Goal: Task Accomplishment & Management: Manage account settings

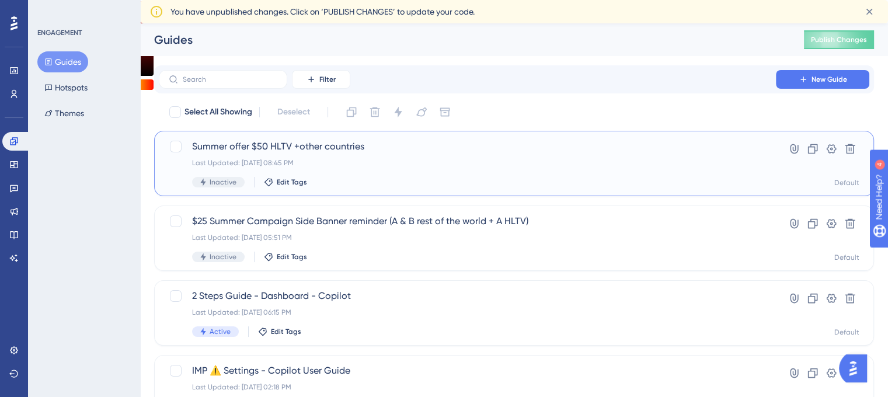
click at [271, 154] on div "Summer offer $50 HLTV +other countries Last Updated: [DATE] 08:45 PM Inactive E…" at bounding box center [467, 164] width 551 height 48
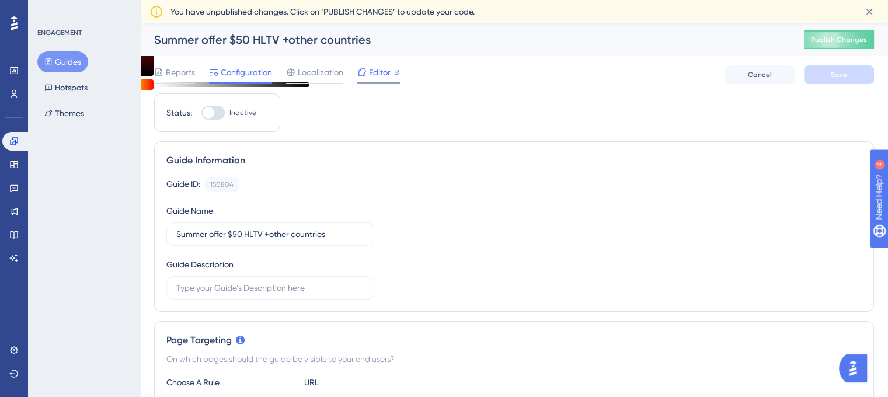
click at [364, 69] on icon at bounding box center [361, 72] width 9 height 9
click at [371, 72] on span "Editor" at bounding box center [380, 72] width 22 height 14
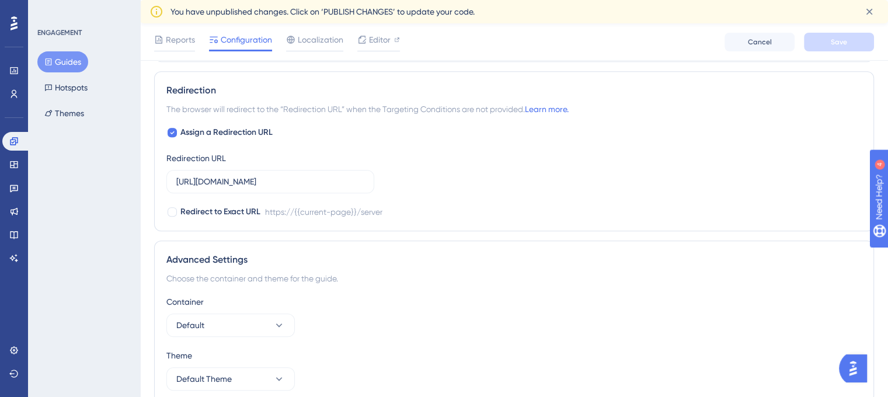
scroll to position [1043, 0]
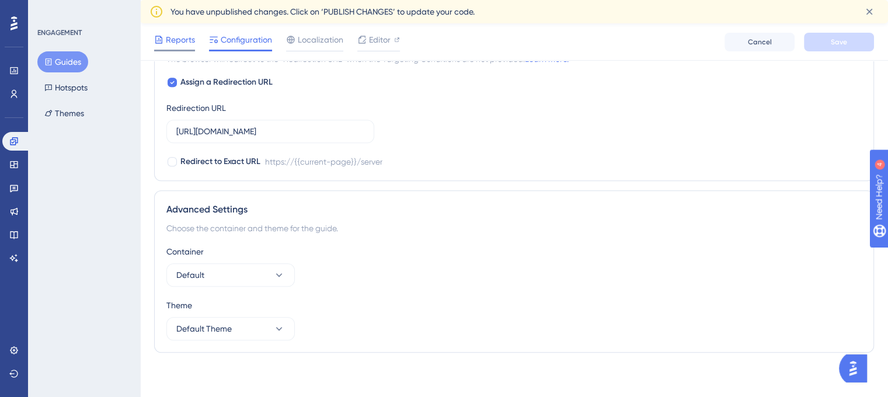
click at [180, 33] on span "Reports" at bounding box center [180, 40] width 29 height 14
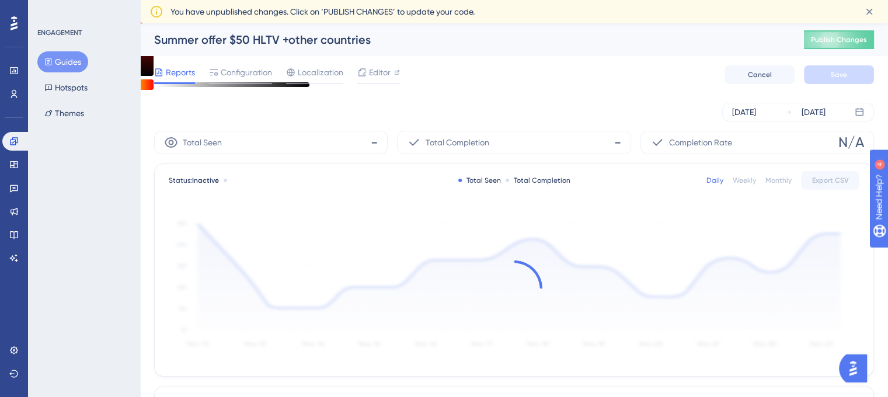
click at [0, 0] on div "Summer offer $50 HLTV +other countries Publish Changes" at bounding box center [0, 0] width 0 height 0
click at [241, 81] on div "Configuration" at bounding box center [240, 74] width 63 height 19
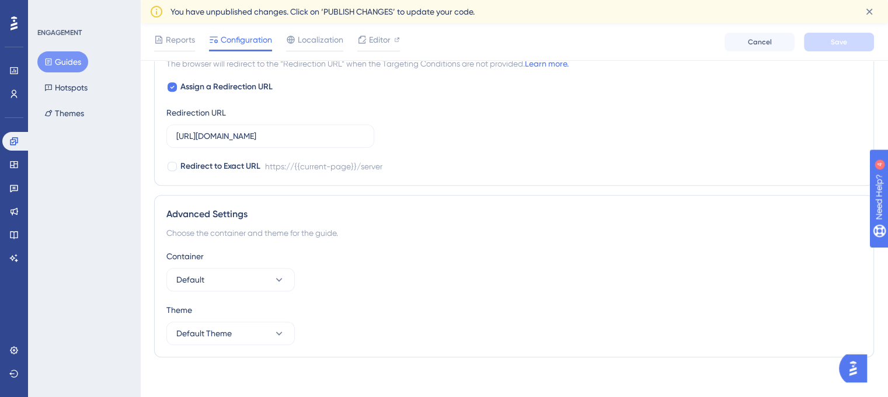
scroll to position [1043, 0]
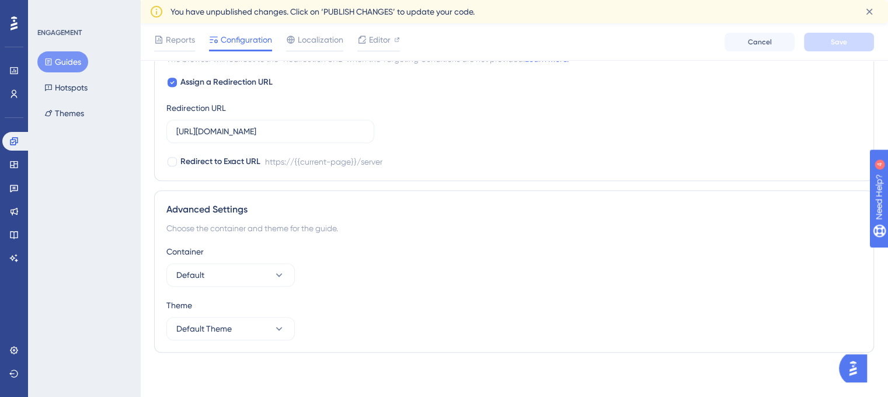
click at [304, 55] on div "Reports Configuration Localization Editor Cancel Save" at bounding box center [514, 41] width 748 height 37
click at [304, 52] on div "Reports Configuration Localization Editor Cancel Save" at bounding box center [514, 41] width 748 height 37
click at [305, 51] on div "Reports Configuration Localization Editor Cancel Save" at bounding box center [514, 41] width 748 height 37
click at [307, 47] on div "Localization" at bounding box center [314, 42] width 57 height 19
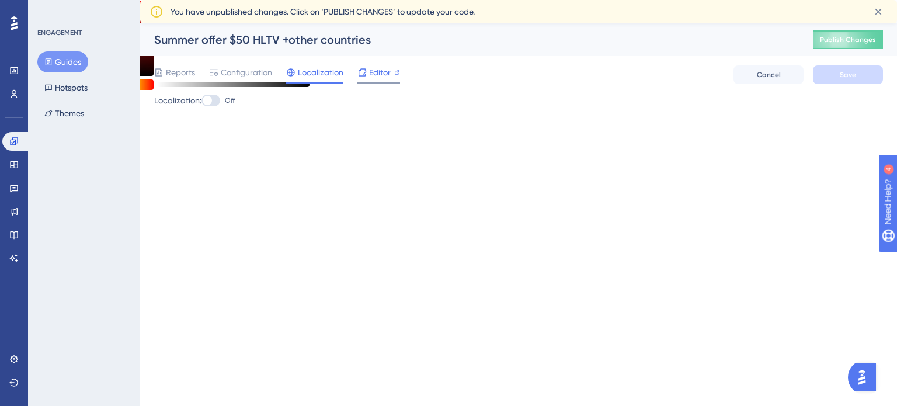
click at [380, 74] on span "Editor" at bounding box center [380, 72] width 22 height 14
click at [16, 155] on div "Widgets" at bounding box center [13, 164] width 23 height 19
click at [245, 77] on span "Configuration" at bounding box center [246, 72] width 51 height 14
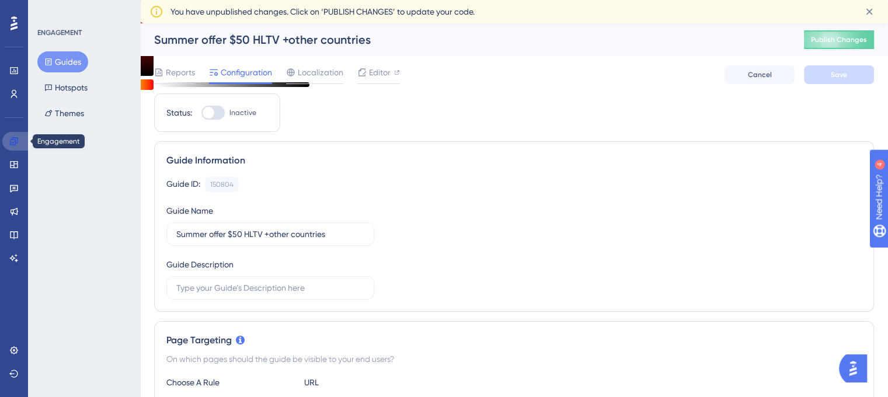
click at [23, 140] on link at bounding box center [16, 141] width 28 height 19
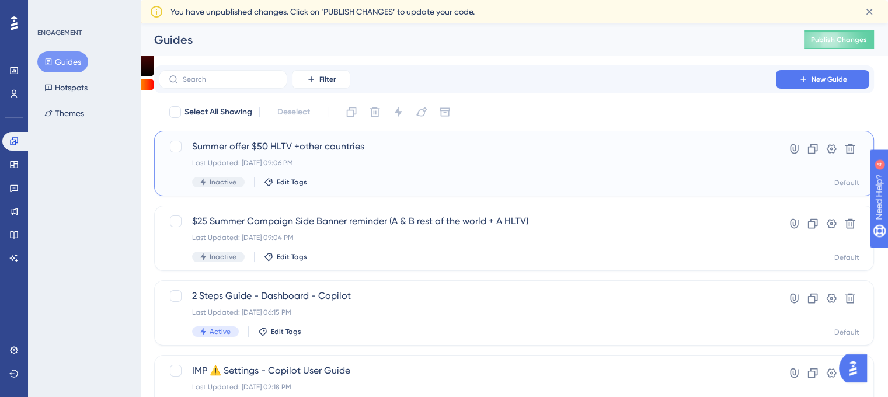
click at [421, 159] on div "Last Updated: [DATE] 09:06 PM" at bounding box center [467, 162] width 551 height 9
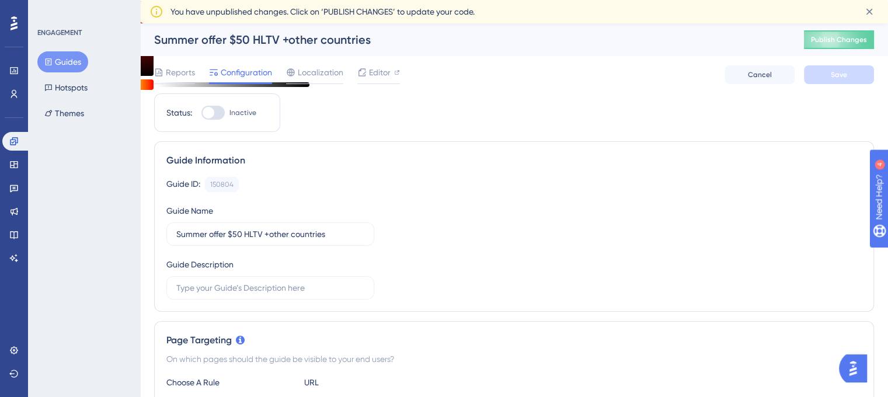
click at [211, 111] on div at bounding box center [209, 113] width 12 height 12
click at [201, 113] on input "Inactive" at bounding box center [201, 113] width 1 height 1
checkbox input "true"
click at [851, 69] on button "Save" at bounding box center [839, 74] width 70 height 19
click at [0, 0] on button "Publish Changes" at bounding box center [0, 0] width 0 height 0
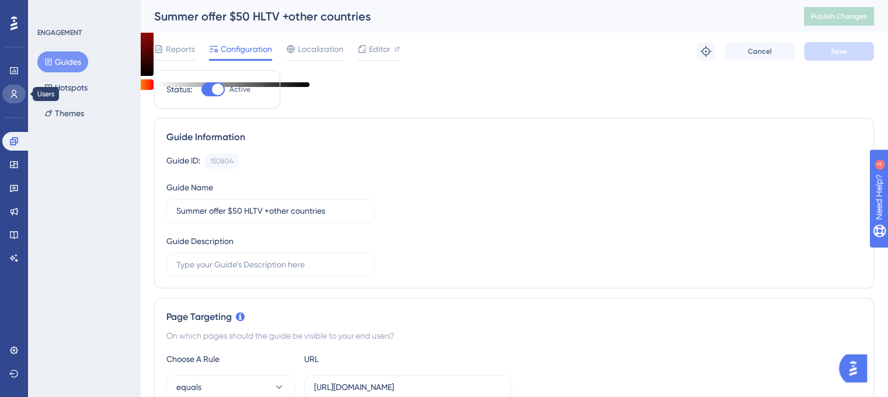
click at [15, 95] on icon at bounding box center [13, 93] width 9 height 9
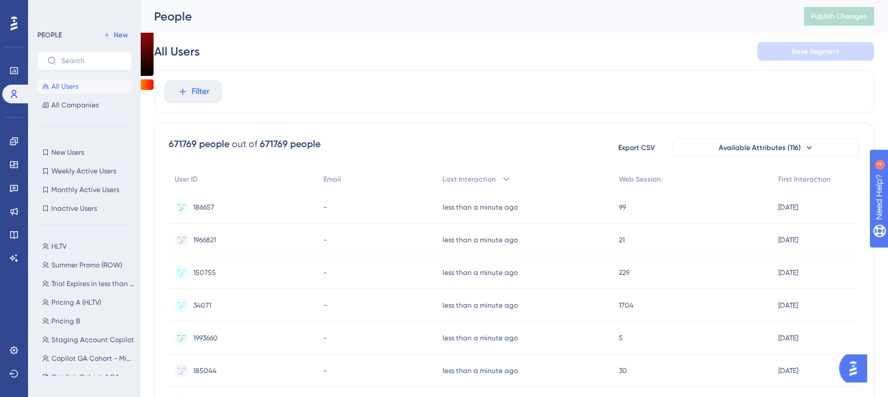
click at [83, 233] on div "PEOPLE New All Users All Companies New Users New Users Weekly Active Users Week…" at bounding box center [84, 202] width 95 height 348
click at [82, 244] on button "HLTV HLTV" at bounding box center [88, 246] width 102 height 14
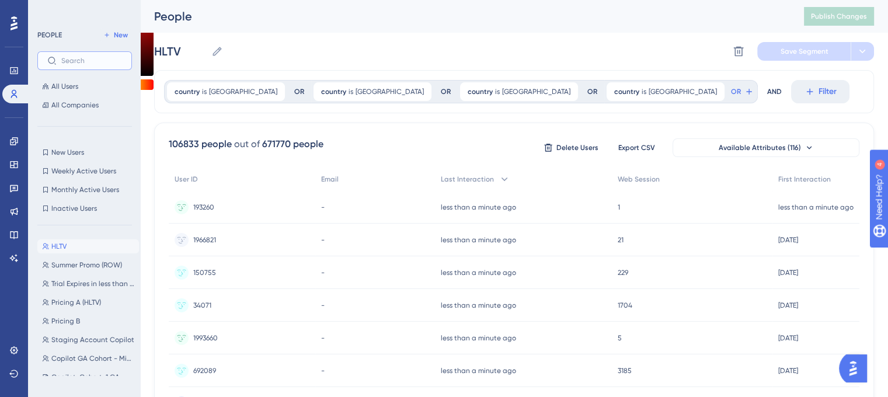
click at [104, 60] on input "text" at bounding box center [91, 61] width 61 height 8
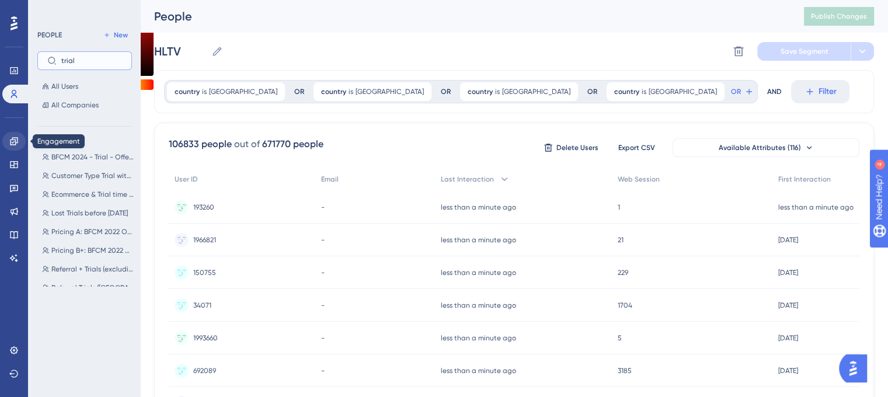
type input "trial"
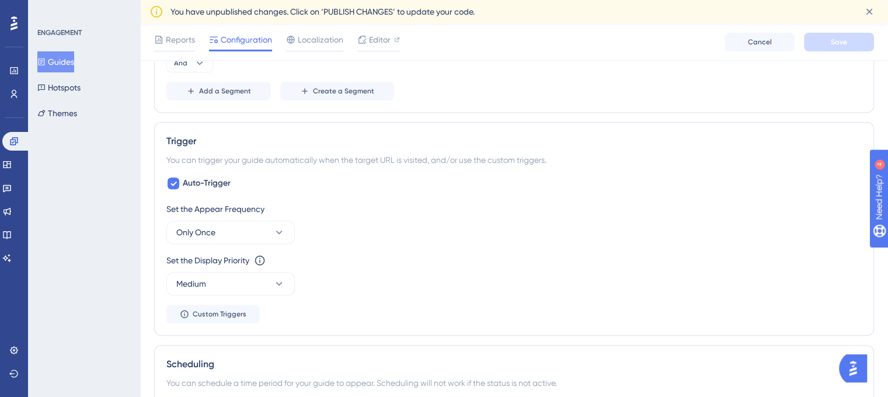
scroll to position [642, 0]
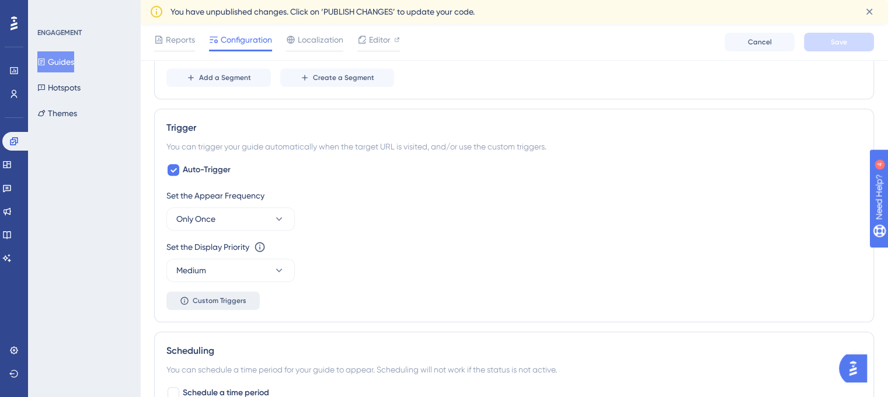
click at [232, 289] on div "Set the Appear Frequency Only Once Set the Display Priority This option will se…" at bounding box center [513, 249] width 695 height 121
click at [246, 273] on button "Medium" at bounding box center [230, 270] width 128 height 23
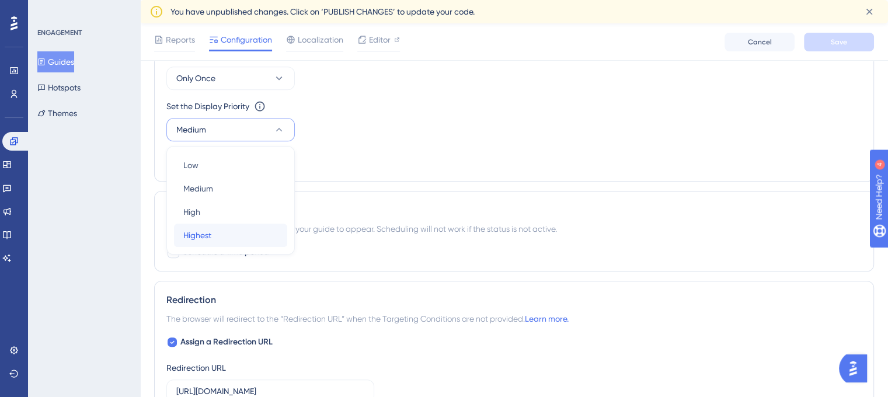
click at [213, 239] on div "Highest Highest" at bounding box center [230, 235] width 95 height 23
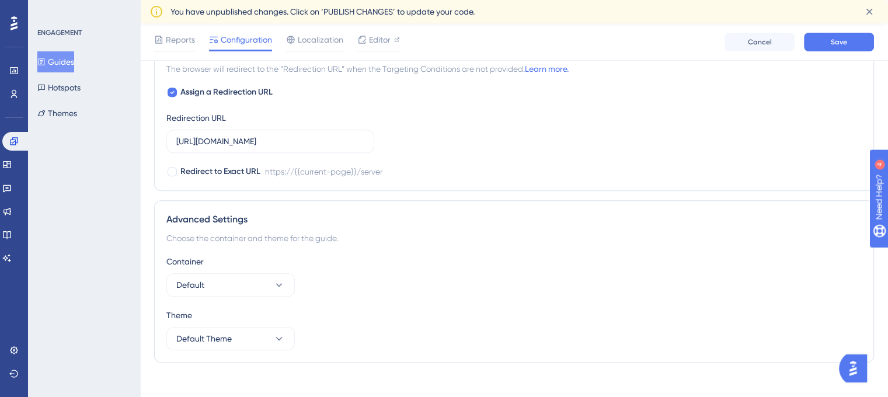
scroll to position [1043, 0]
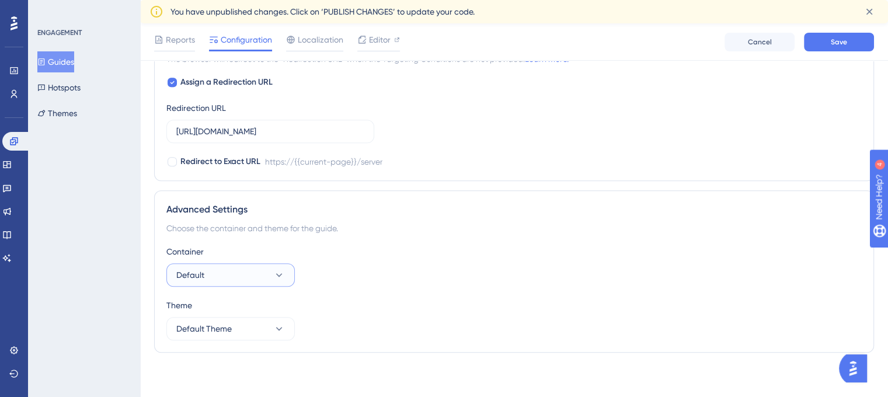
click at [270, 271] on button "Default" at bounding box center [230, 274] width 128 height 23
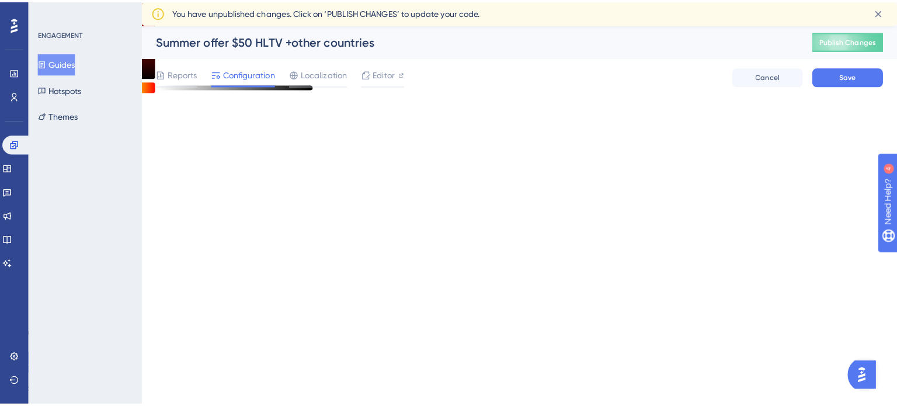
scroll to position [0, 0]
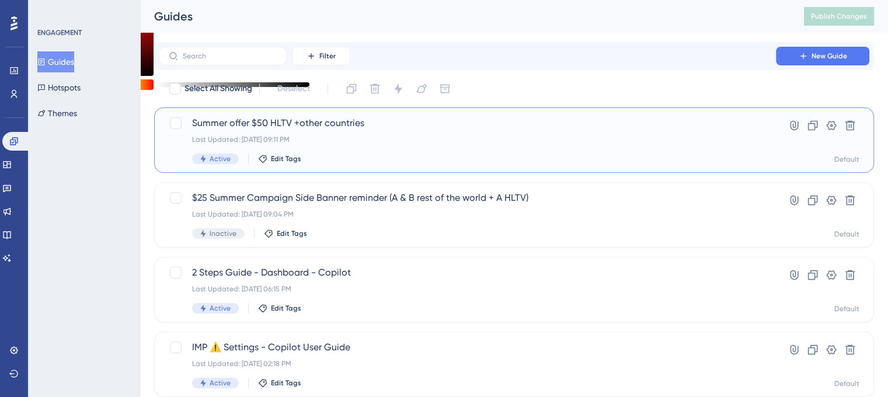
click at [276, 130] on span "Summer offer $50 HLTV +other countries" at bounding box center [467, 123] width 551 height 14
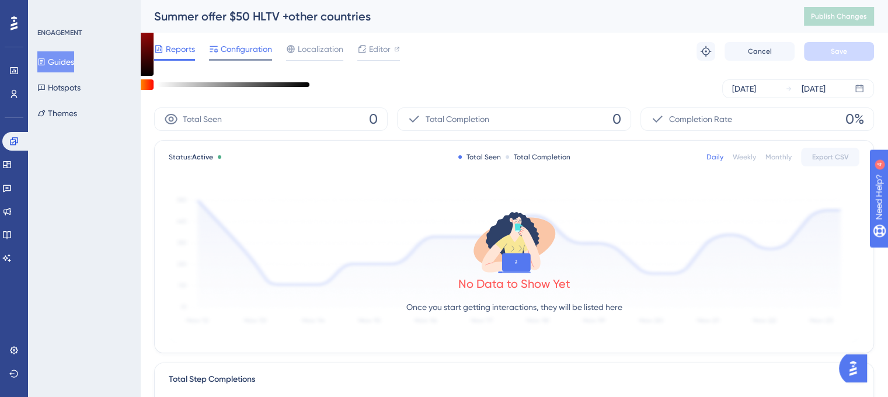
click at [248, 54] on span "Configuration" at bounding box center [246, 49] width 51 height 14
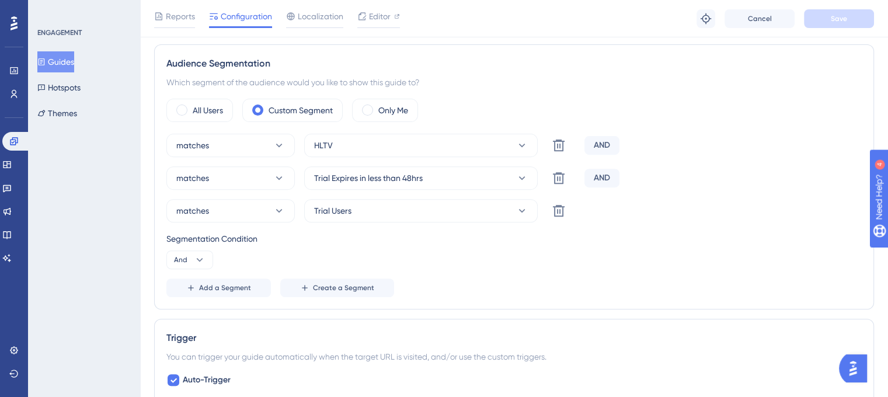
scroll to position [350, 0]
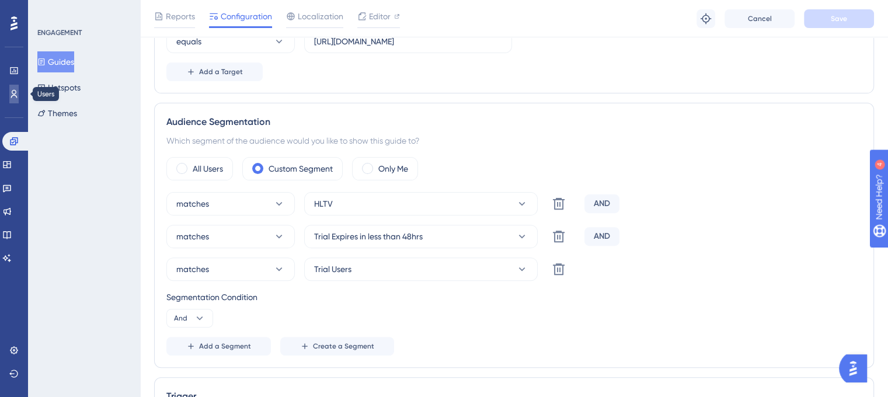
click at [19, 96] on link at bounding box center [13, 94] width 9 height 19
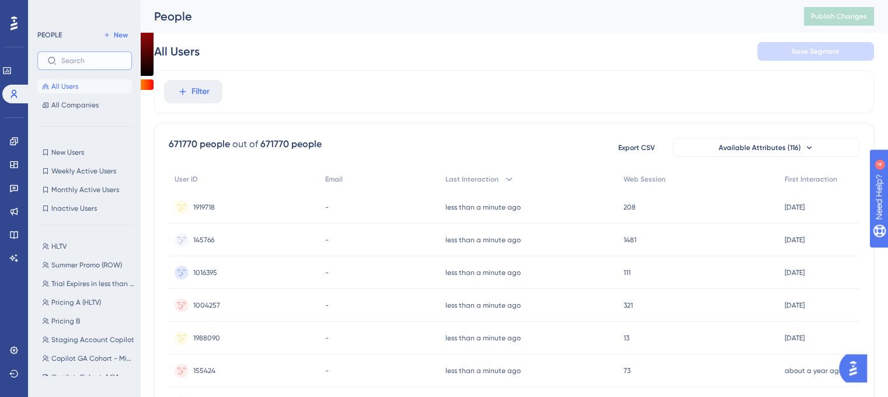
click at [85, 65] on input "text" at bounding box center [91, 61] width 61 height 8
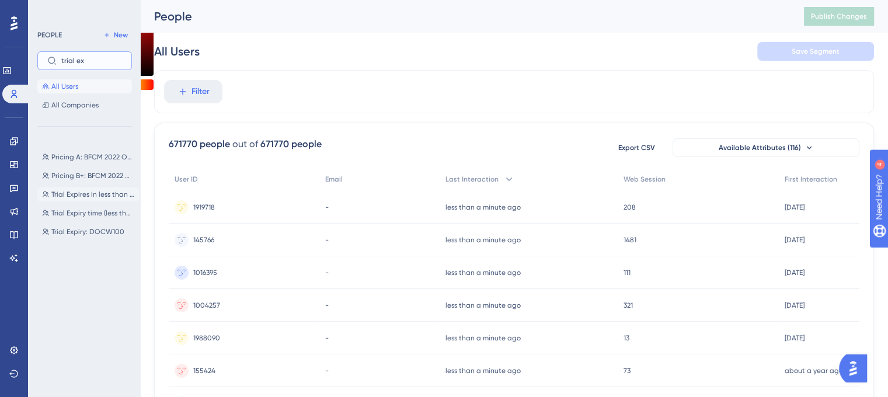
type input "trial ex"
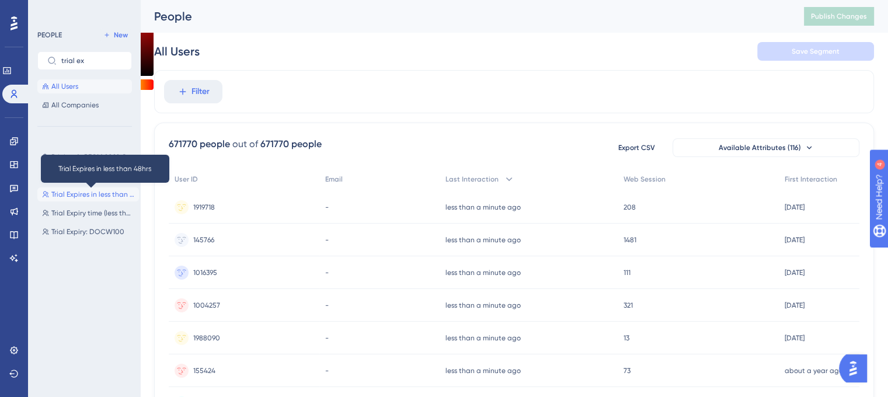
click at [85, 193] on span "Trial Expires in less than 48hrs" at bounding box center [92, 194] width 83 height 9
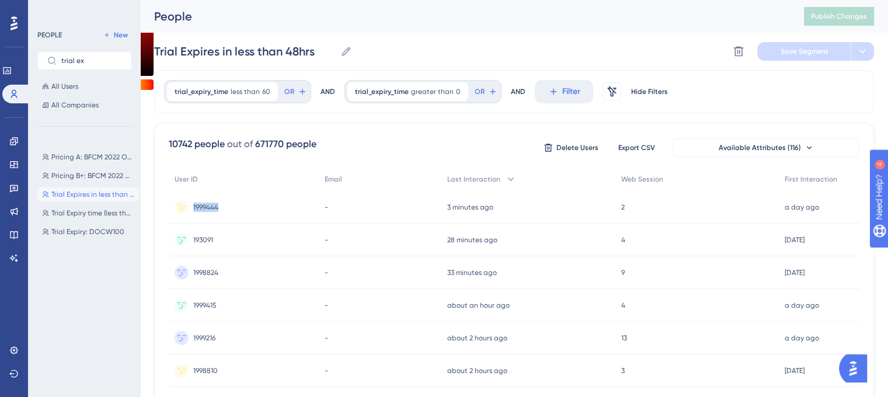
drag, startPoint x: 234, startPoint y: 200, endPoint x: 192, endPoint y: 204, distance: 42.2
click at [192, 204] on div "1999444 1999444" at bounding box center [244, 207] width 150 height 33
copy span "1999444"
click at [204, 204] on span "1999444" at bounding box center [205, 207] width 25 height 9
click at [210, 203] on span "1999444" at bounding box center [205, 207] width 25 height 9
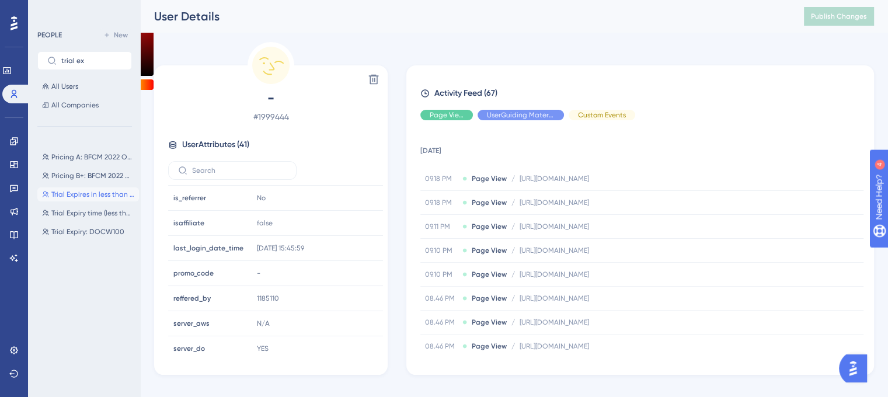
scroll to position [851, 0]
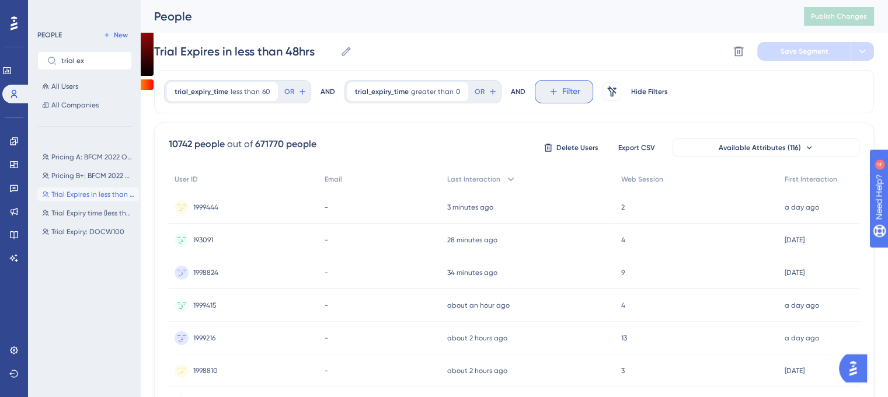
click at [555, 83] on button "Filter" at bounding box center [564, 91] width 58 height 23
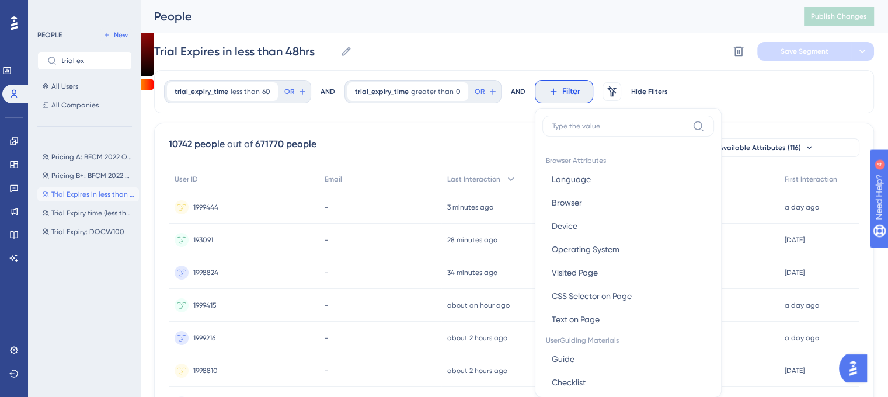
scroll to position [54, 0]
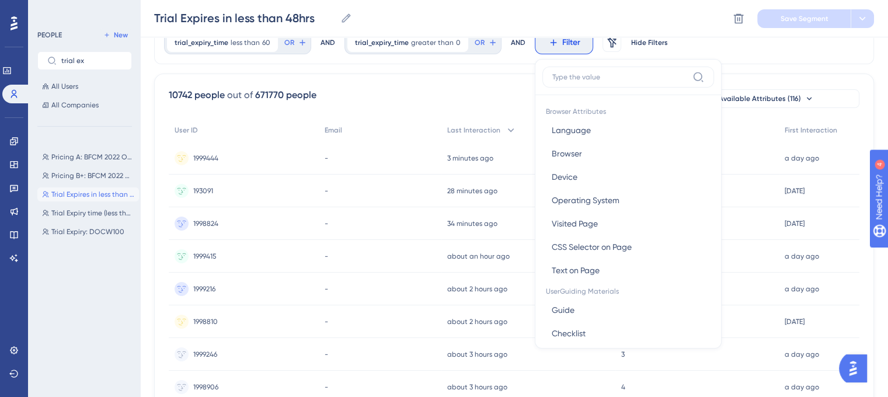
click at [574, 79] on input at bounding box center [619, 76] width 135 height 9
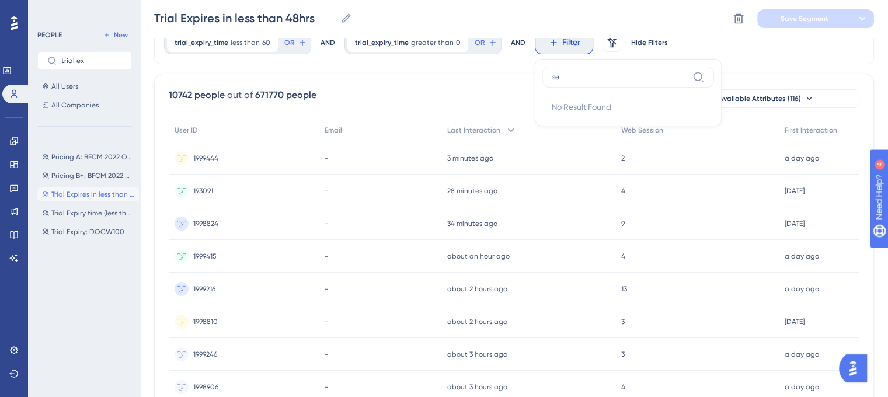
type input "s"
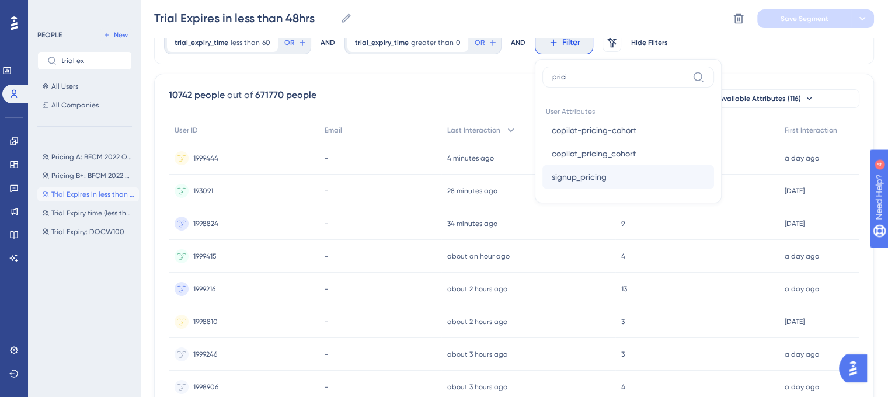
type input "prici"
click at [607, 165] on button "signup_pricing signup_pricing" at bounding box center [628, 176] width 172 height 23
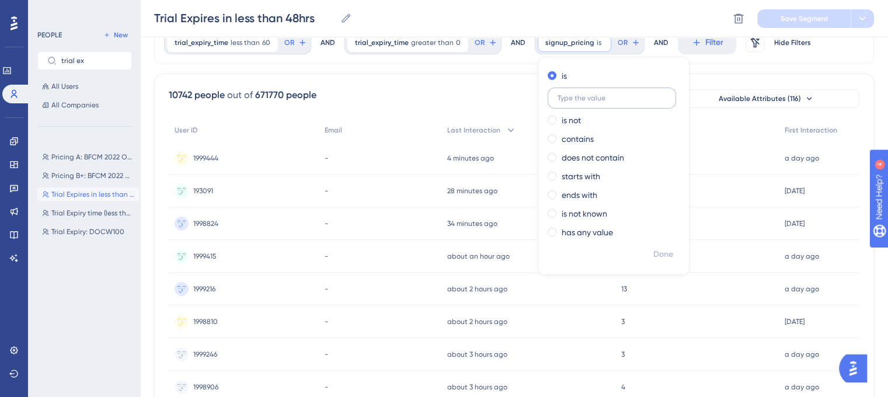
click at [605, 99] on input "text" at bounding box center [612, 98] width 109 height 8
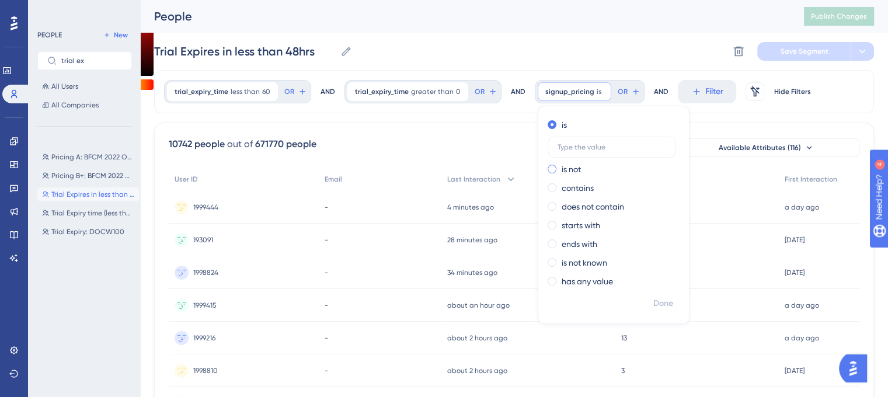
click at [577, 168] on div "is not" at bounding box center [611, 169] width 127 height 14
click at [587, 163] on input "text" at bounding box center [612, 166] width 109 height 8
type input "a"
click at [663, 300] on span "Done" at bounding box center [663, 304] width 20 height 14
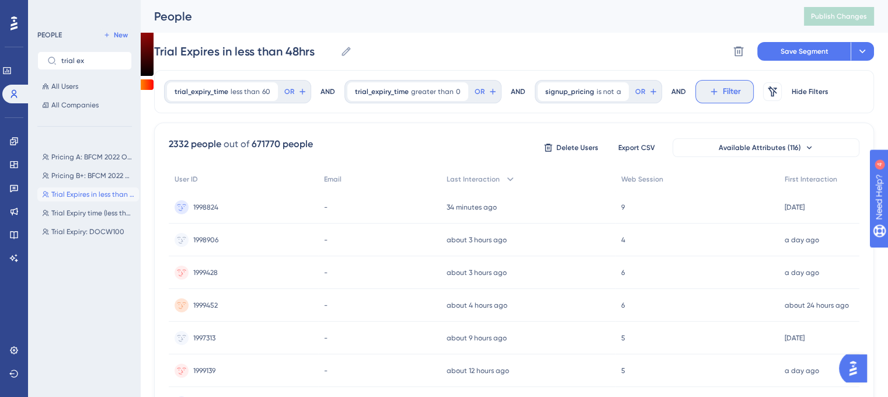
click at [723, 88] on span "Filter" at bounding box center [732, 92] width 18 height 14
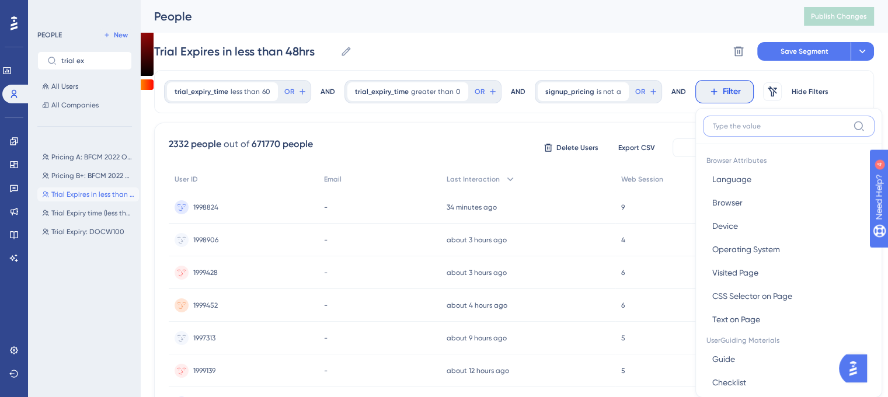
scroll to position [54, 0]
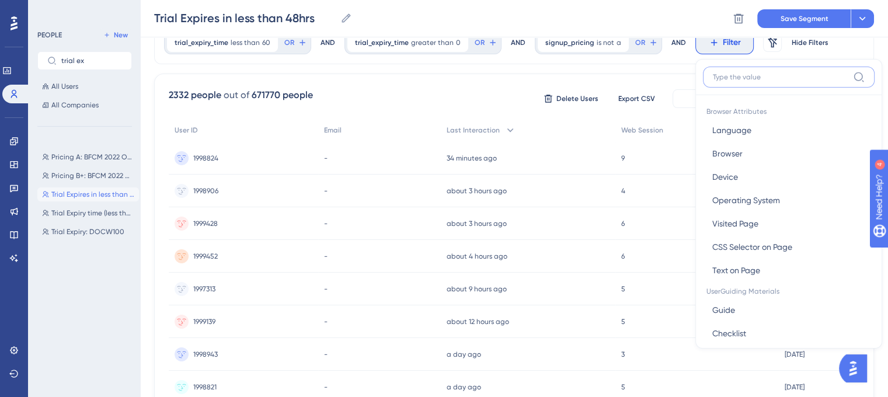
click at [732, 74] on input at bounding box center [780, 76] width 135 height 9
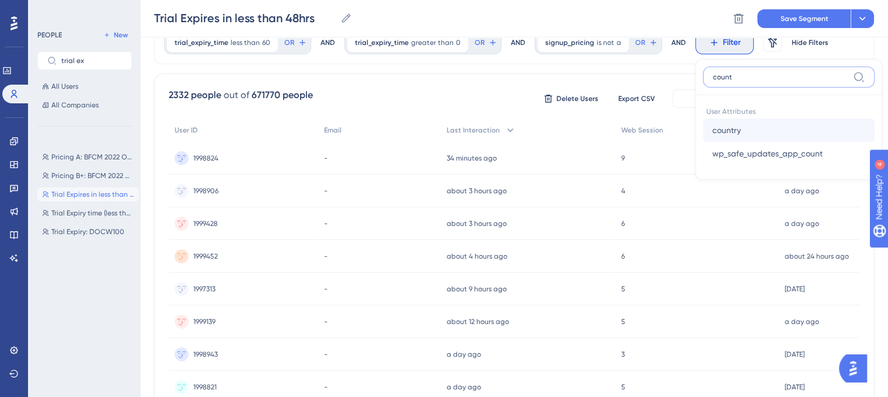
type input "count"
click at [764, 122] on button "country country" at bounding box center [789, 130] width 172 height 23
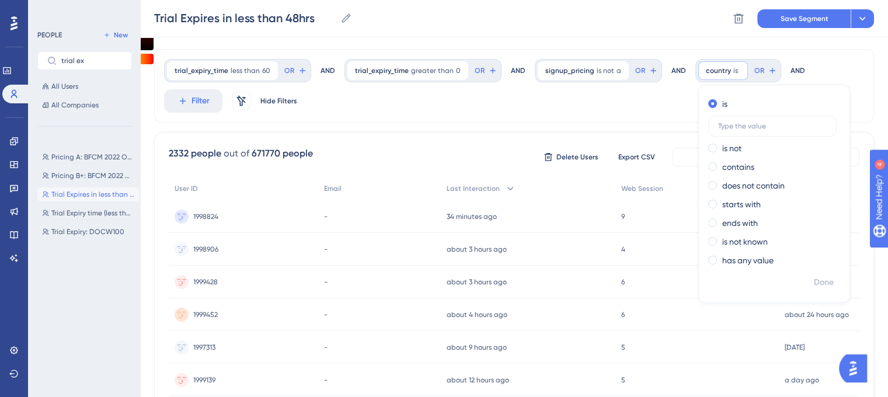
scroll to position [0, 0]
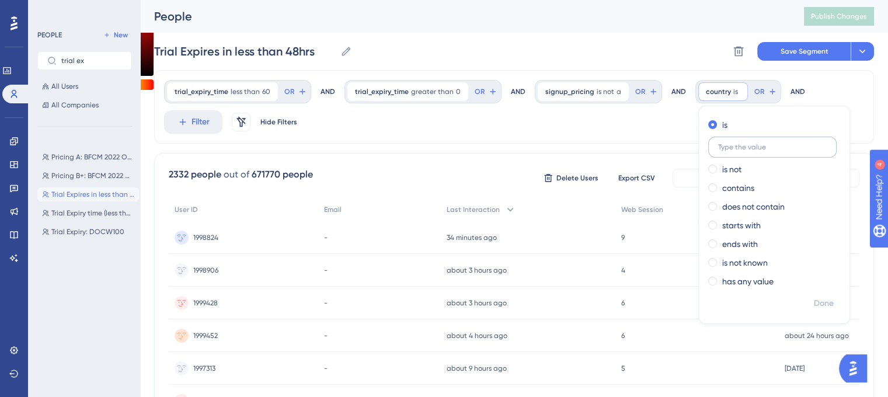
click at [723, 150] on input "text" at bounding box center [772, 147] width 109 height 8
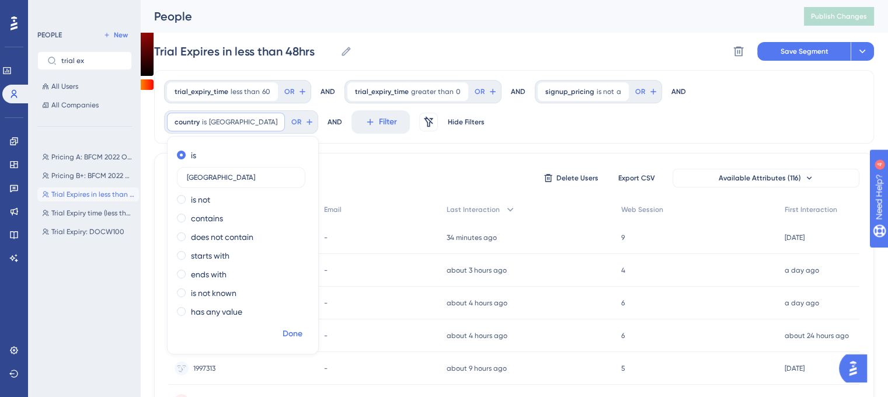
type input "[GEOGRAPHIC_DATA]"
click at [302, 327] on span "Done" at bounding box center [293, 334] width 20 height 14
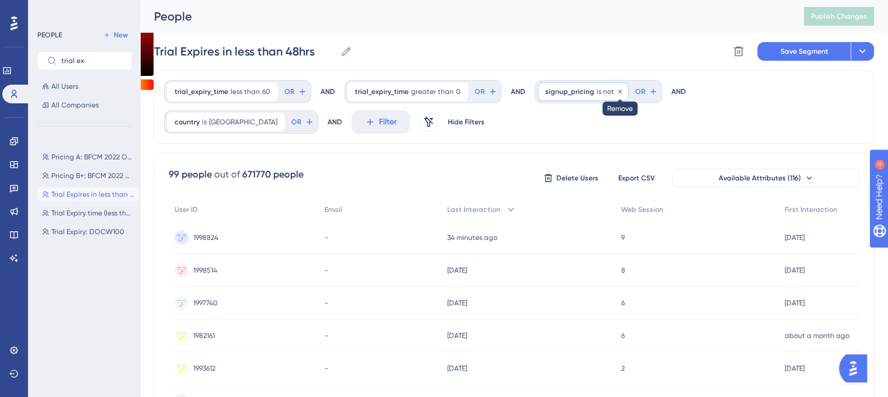
click at [617, 91] on icon at bounding box center [620, 91] width 7 height 7
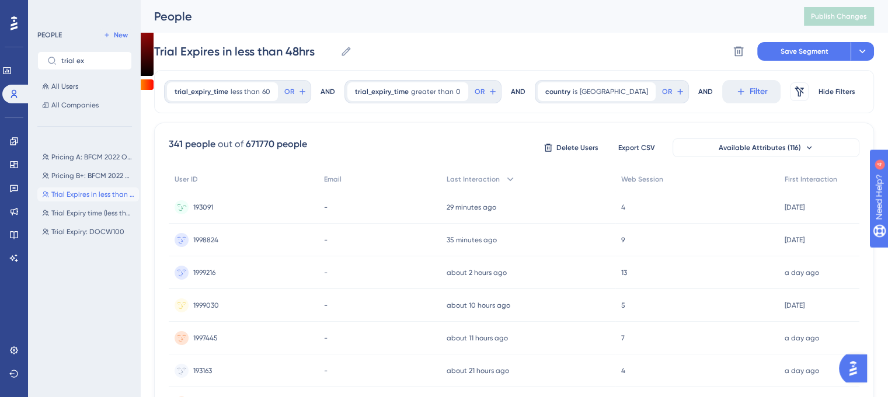
click at [199, 205] on span "193091" at bounding box center [203, 207] width 20 height 9
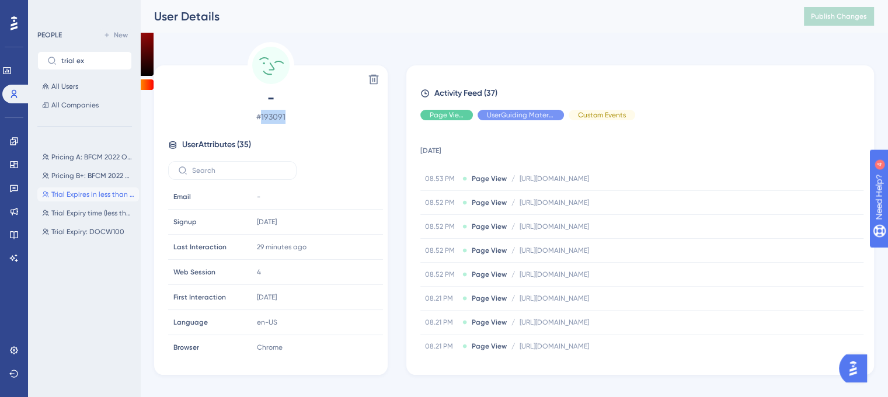
drag, startPoint x: 295, startPoint y: 119, endPoint x: 263, endPoint y: 121, distance: 32.2
click at [263, 121] on span "# 193091" at bounding box center [271, 117] width 206 height 14
copy span "193091"
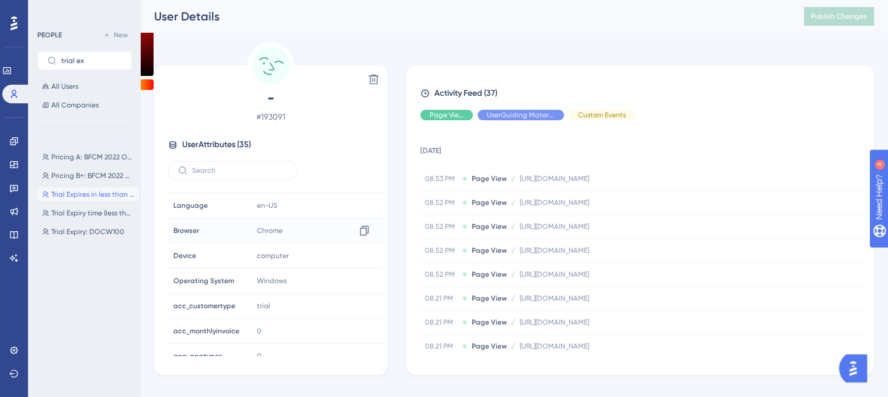
scroll to position [227, 0]
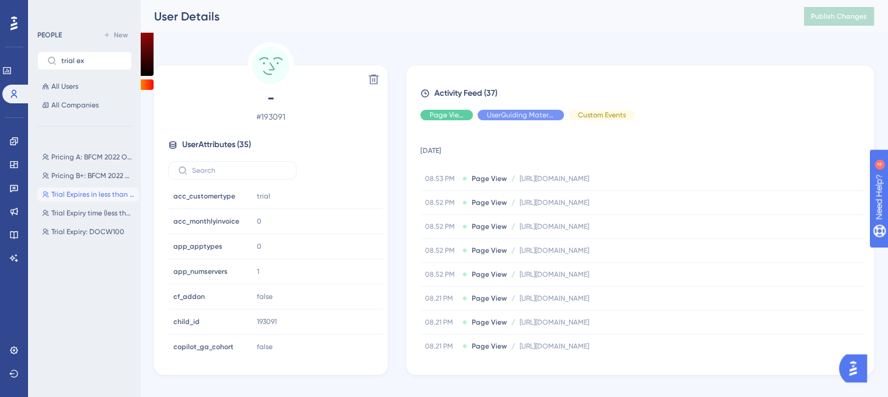
drag, startPoint x: 60, startPoint y: 203, endPoint x: 382, endPoint y: 184, distance: 322.8
click at [382, 184] on div "- # 193091 User Attributes ( 35 ) Email Email - Signup Signup 5 days ago 22 Aug…" at bounding box center [271, 222] width 224 height 267
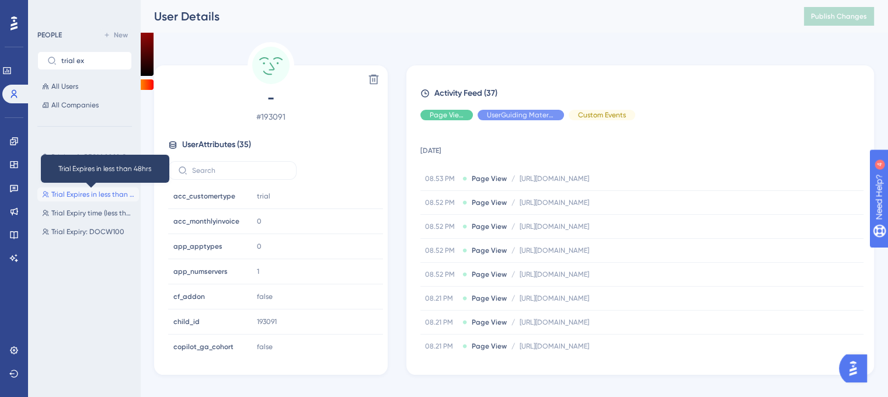
click at [95, 196] on span "Trial Expires in less than 48hrs" at bounding box center [92, 194] width 83 height 9
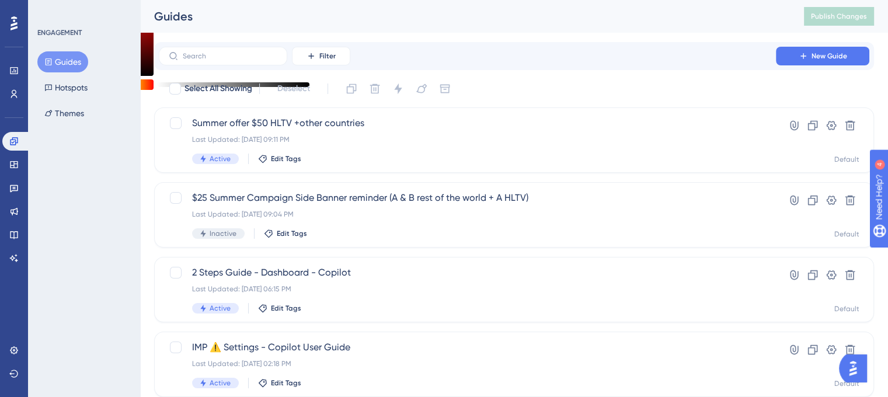
click at [462, 95] on div "Select All Showing Deselect" at bounding box center [521, 88] width 706 height 19
click at [461, 117] on span "Summer offer $50 HLTV +other countries" at bounding box center [467, 123] width 551 height 14
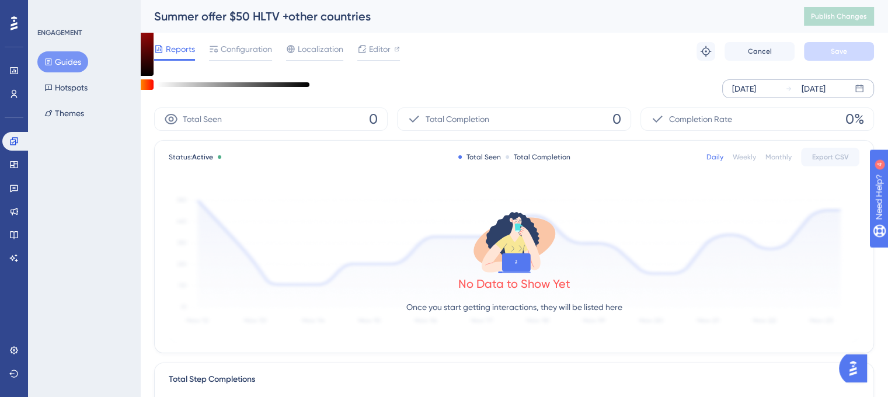
click at [756, 95] on div "[DATE]" at bounding box center [744, 89] width 24 height 14
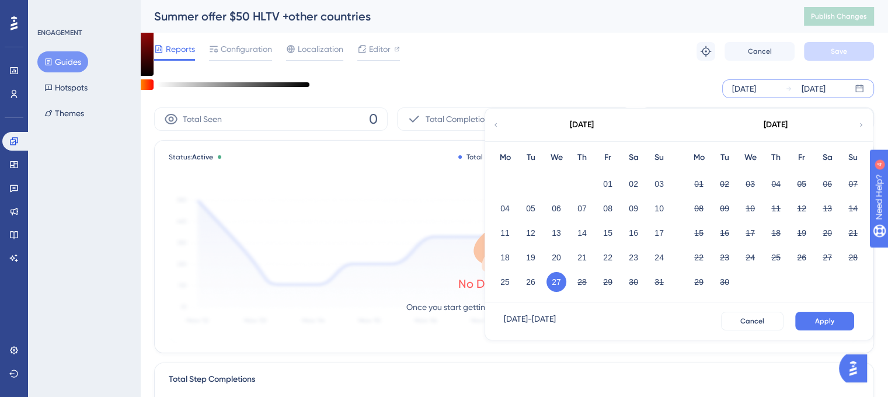
click at [570, 126] on div "August 2025" at bounding box center [582, 125] width 24 height 14
click at [224, 55] on span "Configuration" at bounding box center [246, 49] width 51 height 14
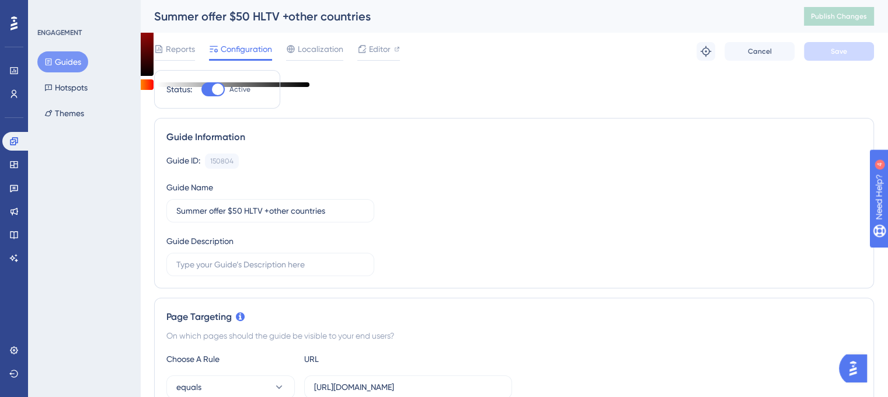
click at [222, 88] on div at bounding box center [218, 89] width 12 height 12
click at [201, 89] on input "Active" at bounding box center [201, 89] width 1 height 1
checkbox input "false"
click at [854, 50] on button "Save" at bounding box center [839, 51] width 70 height 19
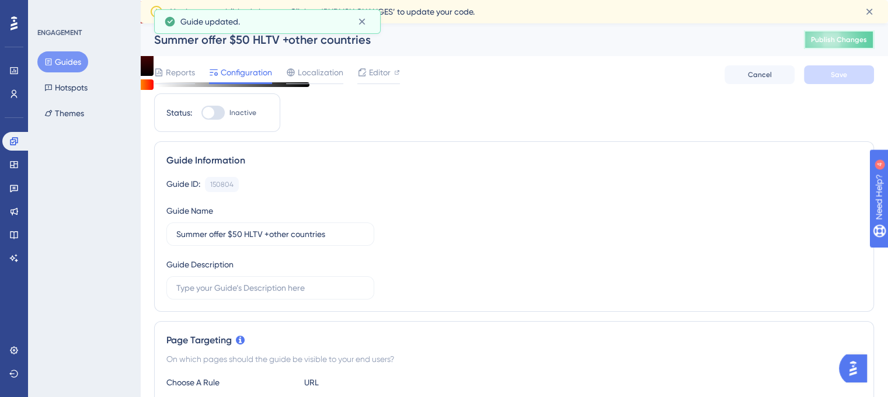
click at [861, 46] on button "Publish Changes" at bounding box center [839, 39] width 70 height 19
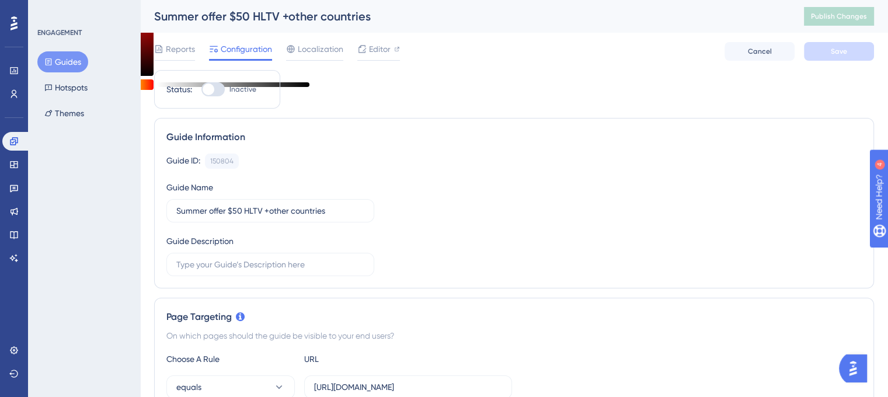
click at [659, 121] on div "Guide Information Guide ID: 150804 Copy Guide Name Summer offer $50 HLTV +other…" at bounding box center [514, 203] width 720 height 170
